Goal: Task Accomplishment & Management: Manage account settings

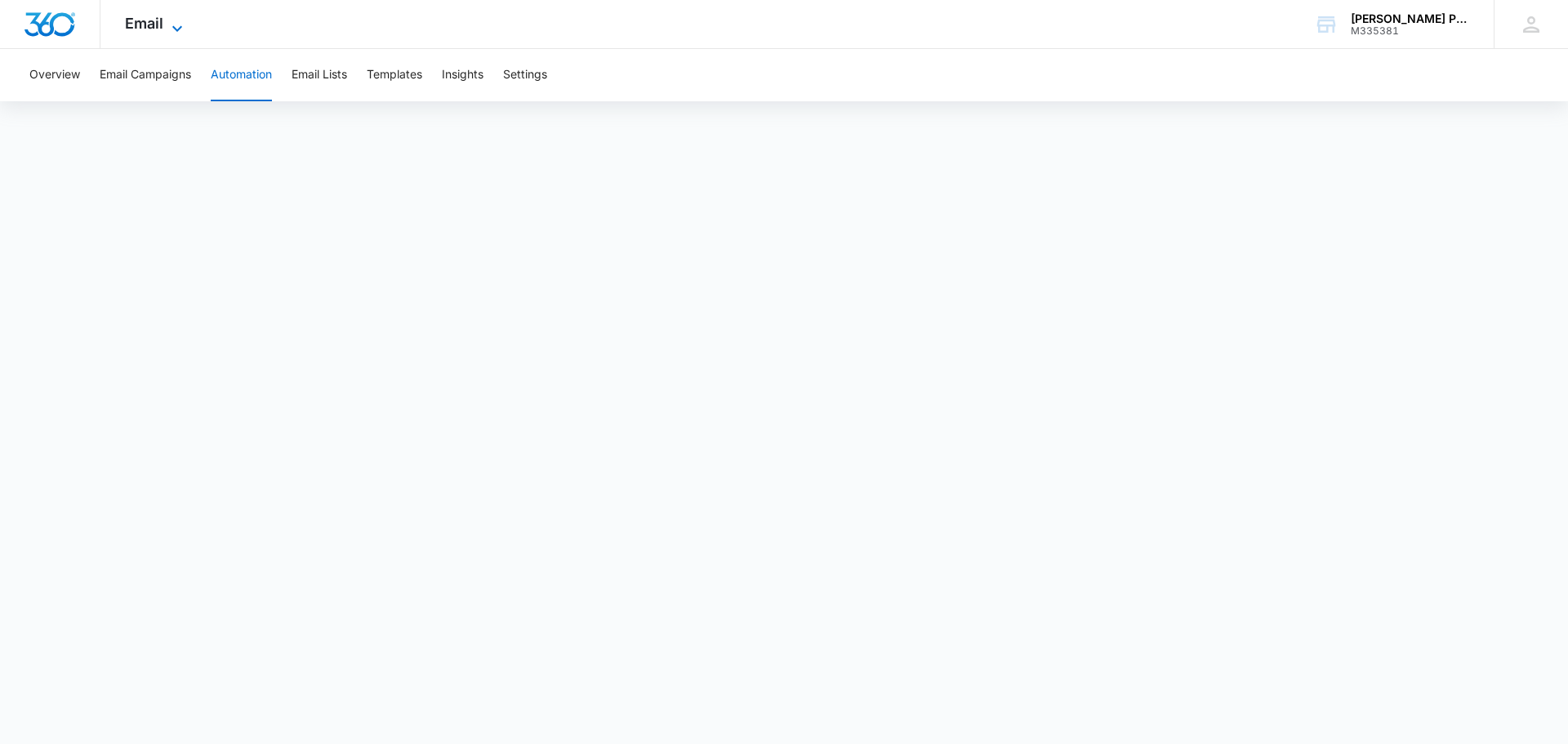
click at [156, 29] on span "Email" at bounding box center [144, 23] width 39 height 17
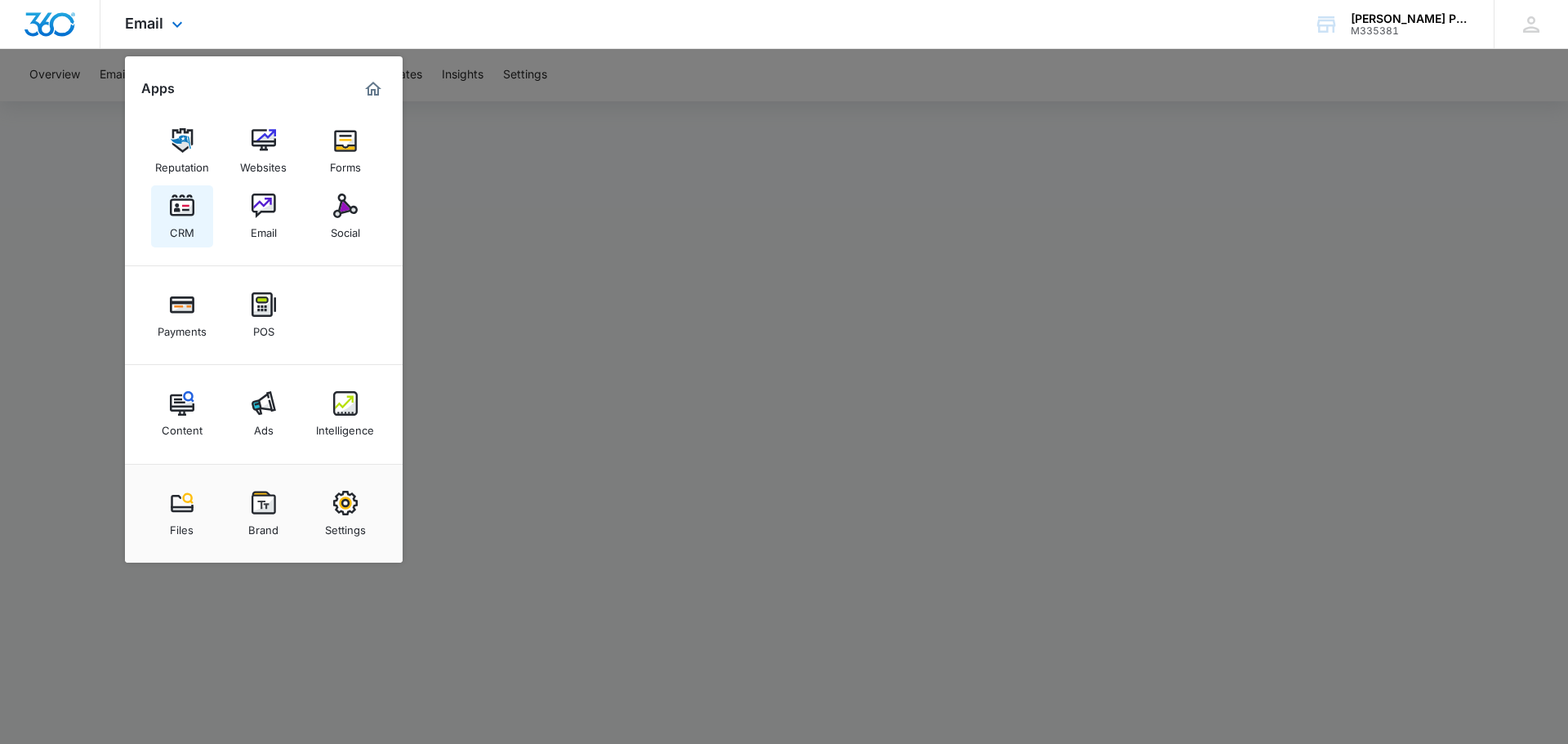
click at [193, 226] on div "CRM" at bounding box center [182, 228] width 24 height 21
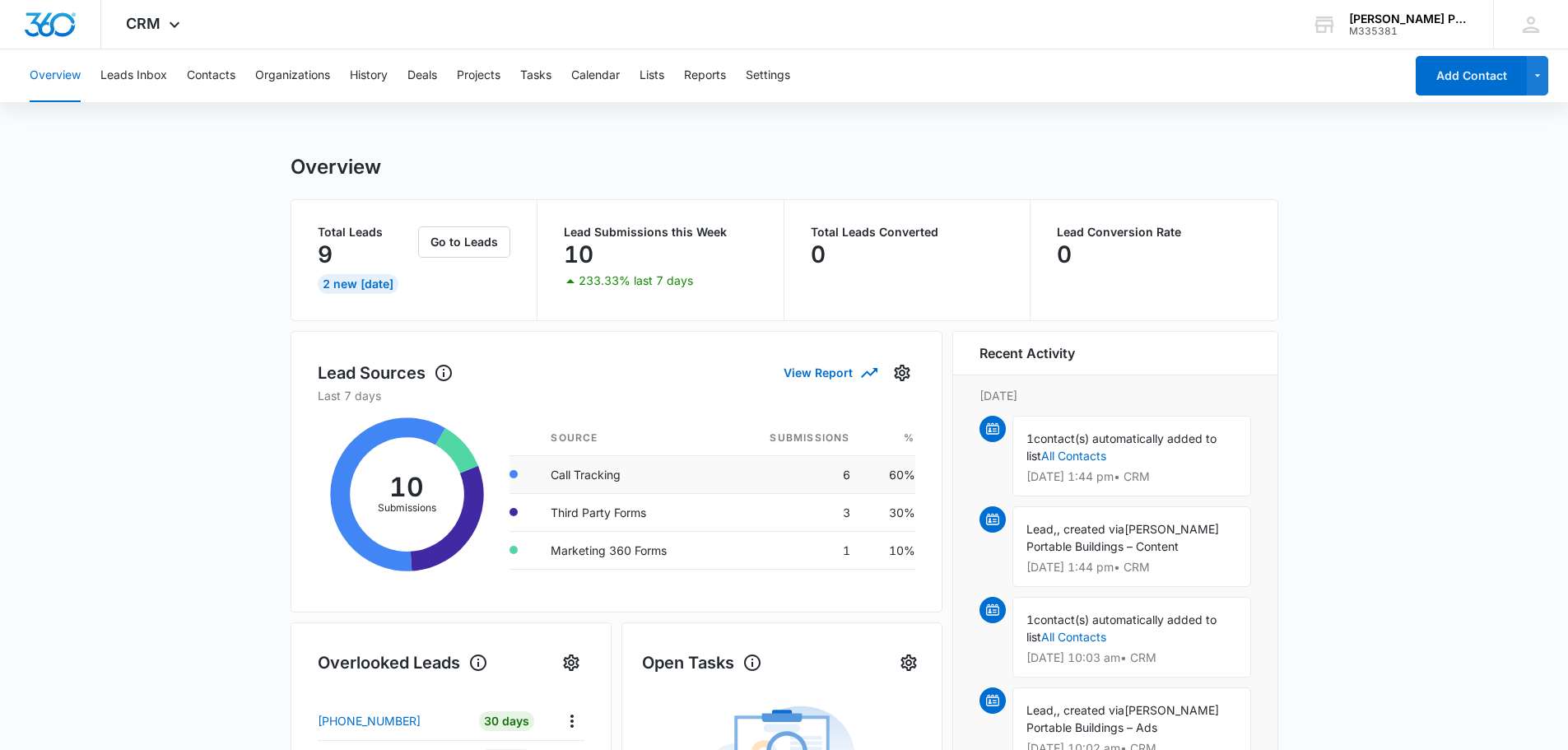
click at [608, 478] on td "Call Tracking" at bounding box center [630, 474] width 186 height 38
click at [413, 430] on icon at bounding box center [387, 494] width 115 height 154
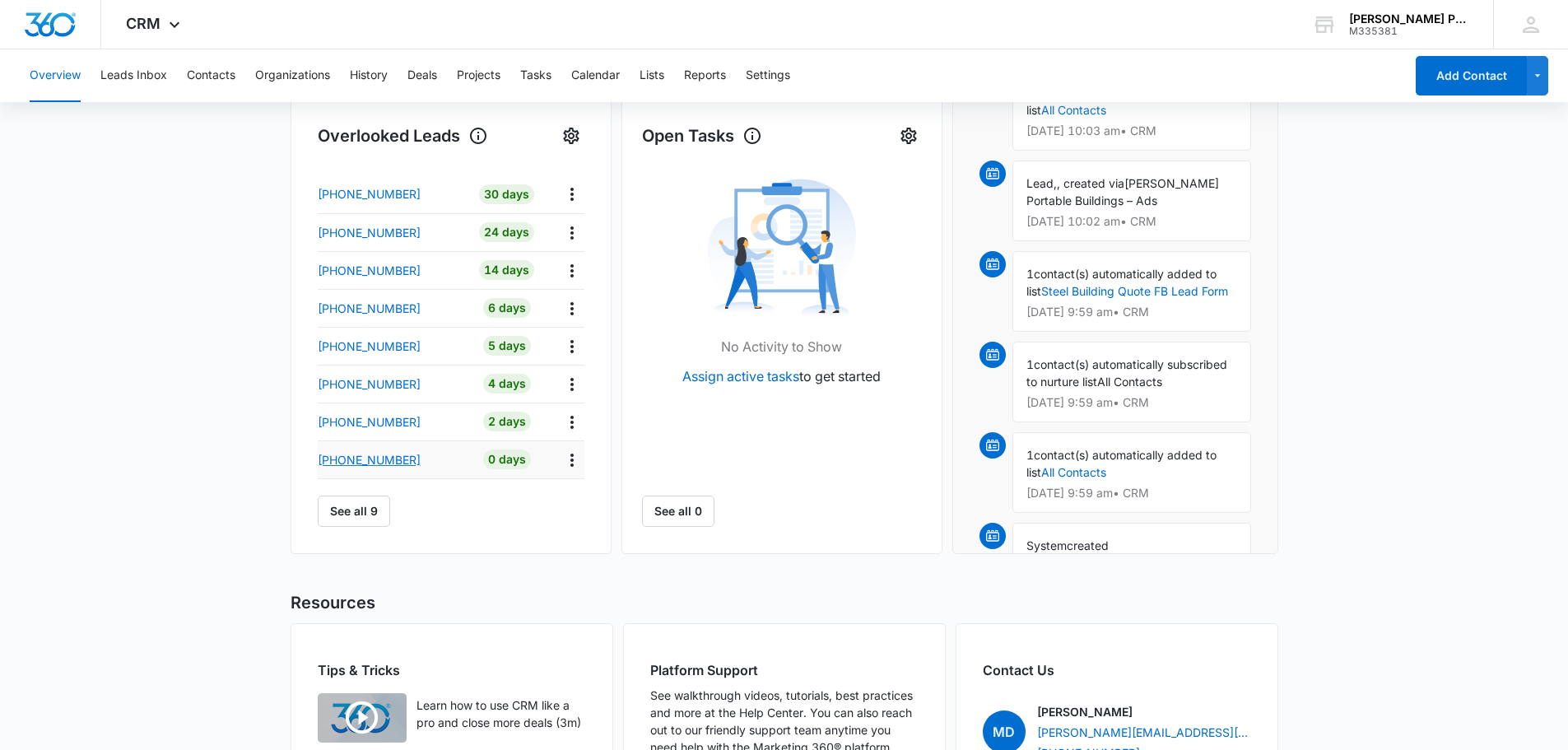
scroll to position [493, 0]
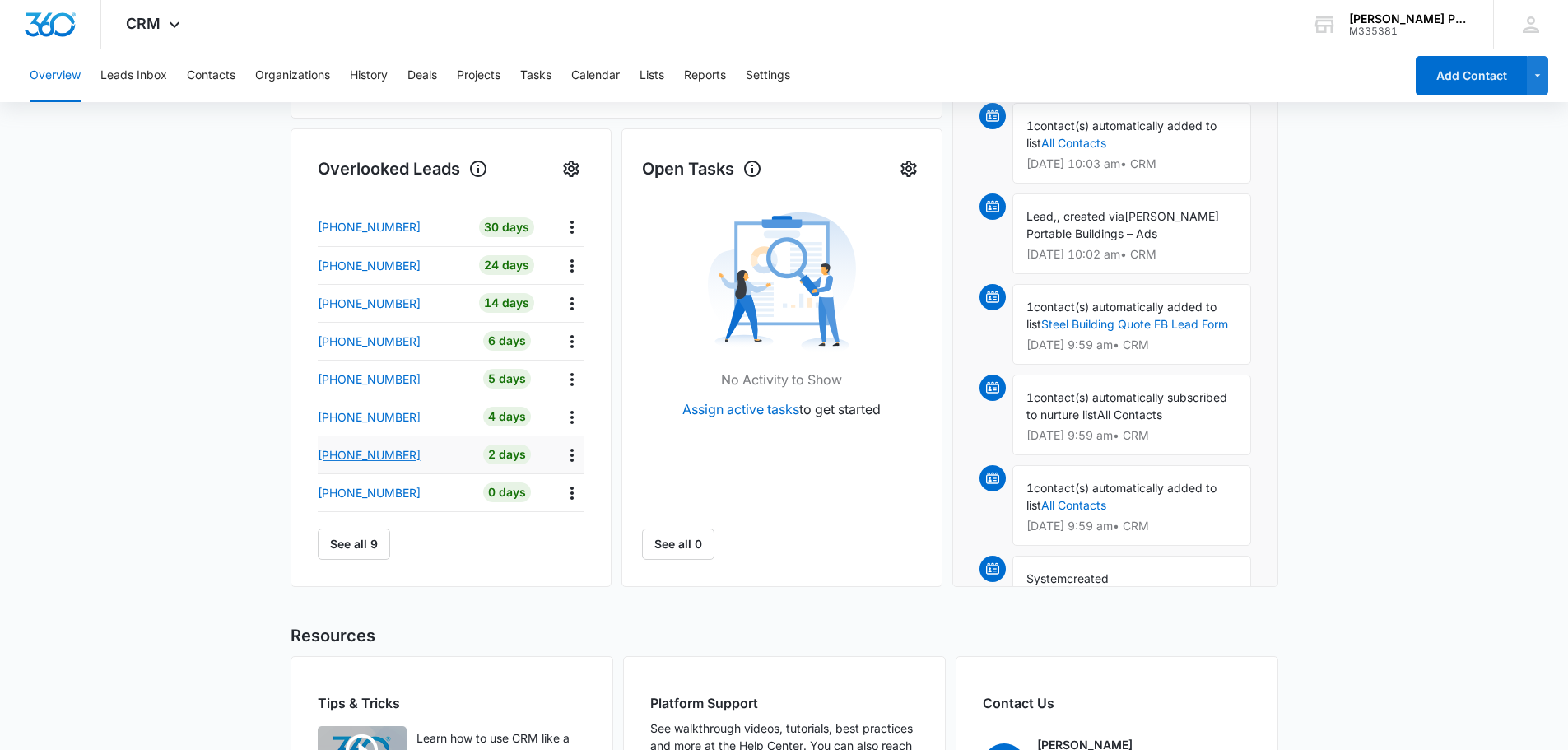
click at [394, 458] on p "[PHONE_NUMBER]" at bounding box center [370, 454] width 103 height 18
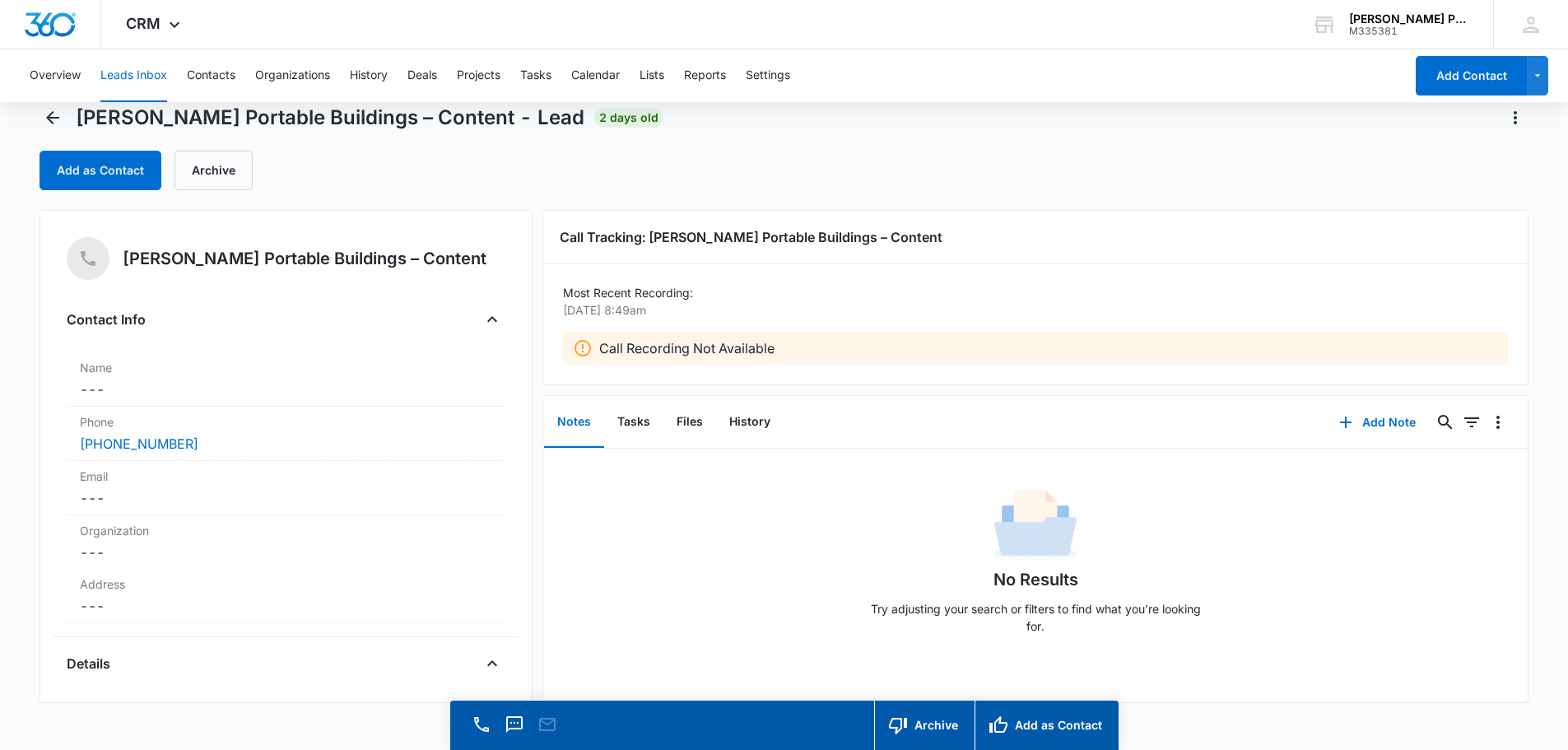
scroll to position [47, 0]
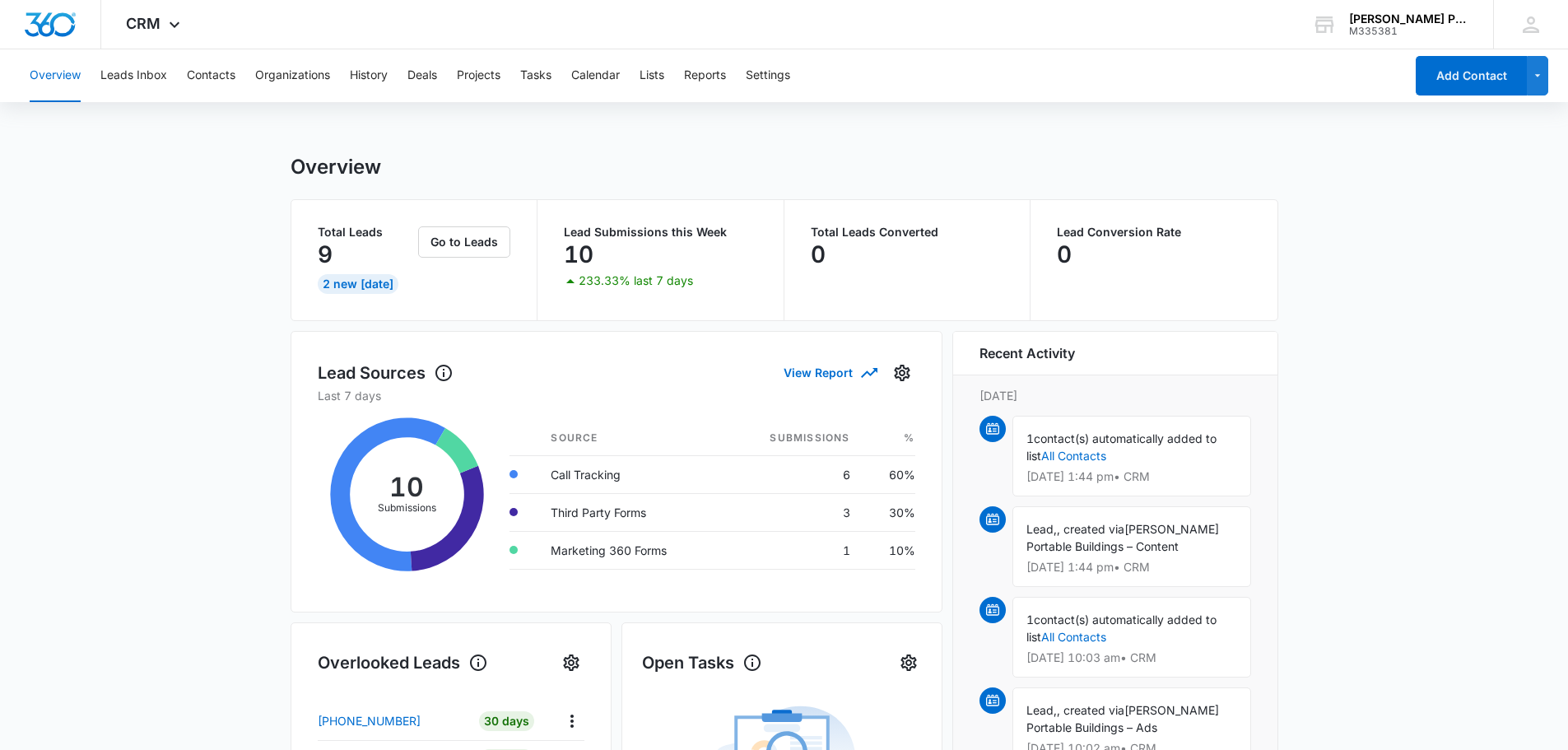
click at [369, 287] on div "2 New [DATE]" at bounding box center [358, 284] width 81 height 20
click at [464, 254] on button "Go to Leads" at bounding box center [464, 242] width 93 height 31
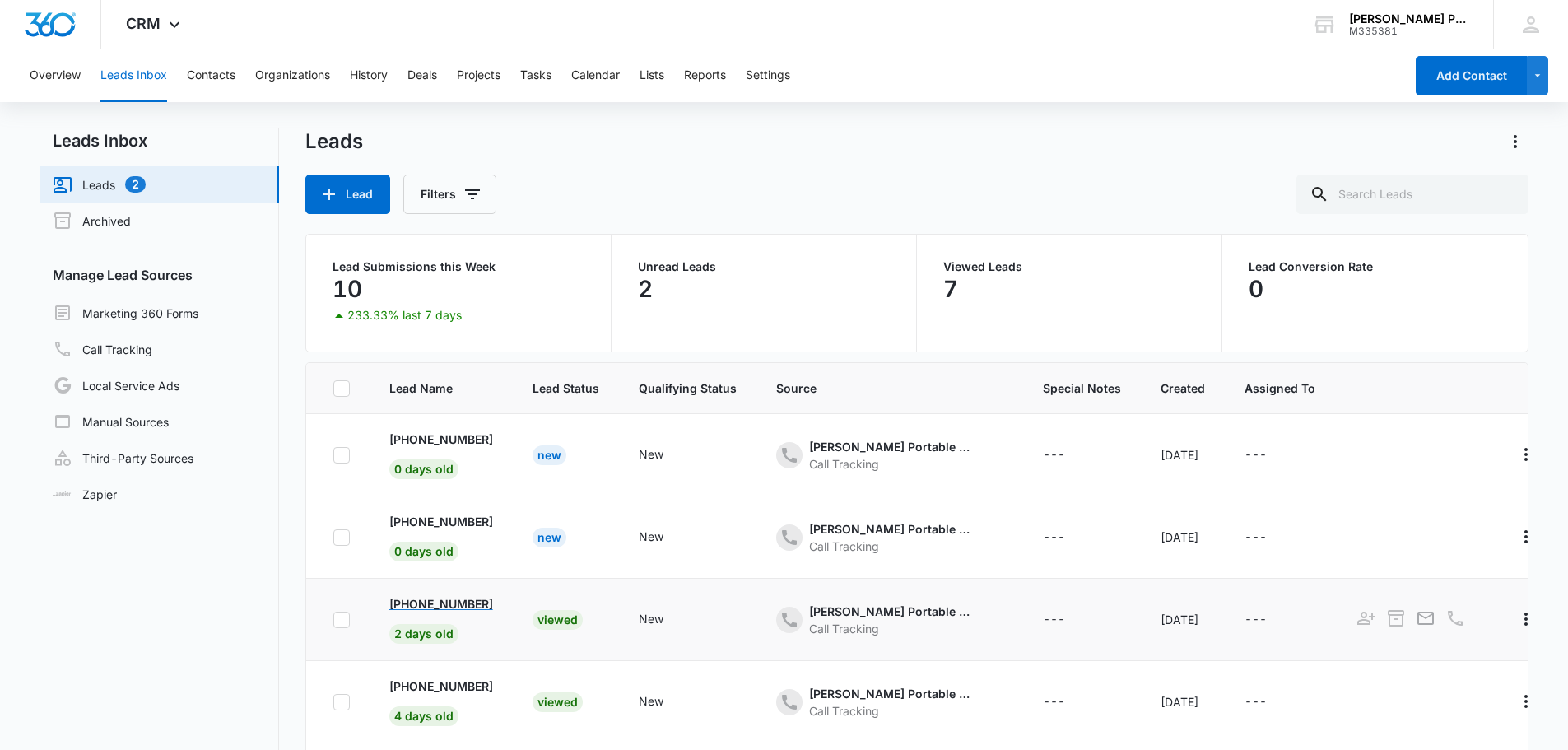
click at [478, 605] on p "[PHONE_NUMBER]" at bounding box center [441, 604] width 103 height 18
click at [484, 520] on p "[PHONE_NUMBER]" at bounding box center [441, 522] width 103 height 18
click at [116, 189] on link "Leads 1" at bounding box center [98, 184] width 93 height 20
click at [549, 459] on div "New" at bounding box center [549, 455] width 34 height 20
